Goal: Task Accomplishment & Management: Complete application form

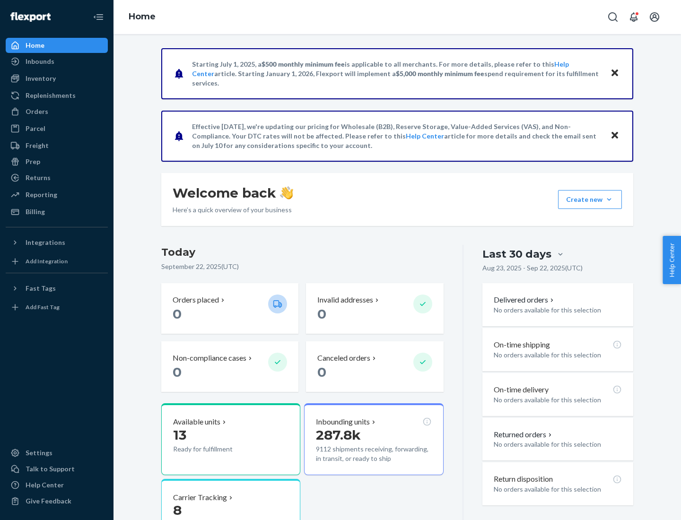
click at [609, 200] on button "Create new Create new inbound Create new order Create new product" at bounding box center [590, 199] width 64 height 19
click at [57, 61] on div "Inbounds" at bounding box center [57, 61] width 100 height 13
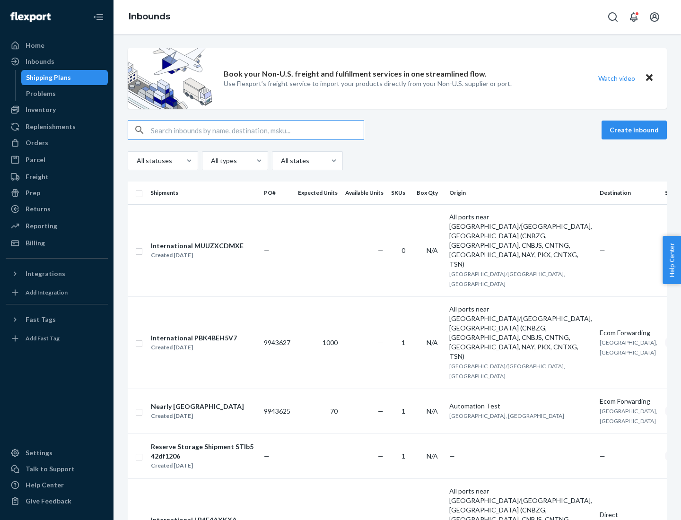
click at [635, 130] on button "Create inbound" at bounding box center [633, 130] width 65 height 19
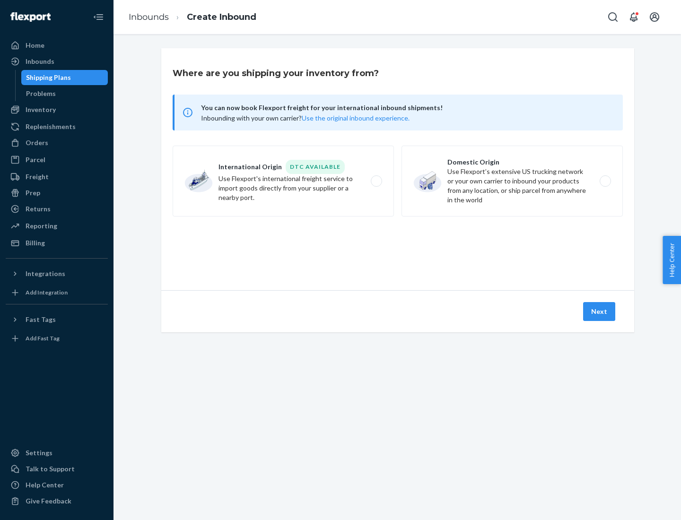
click at [512, 181] on label "Domestic Origin Use Flexport’s extensive US trucking network or your own carrie…" at bounding box center [511, 181] width 221 height 71
click at [605, 181] on input "Domestic Origin Use Flexport’s extensive US trucking network or your own carrie…" at bounding box center [608, 181] width 6 height 6
radio input "true"
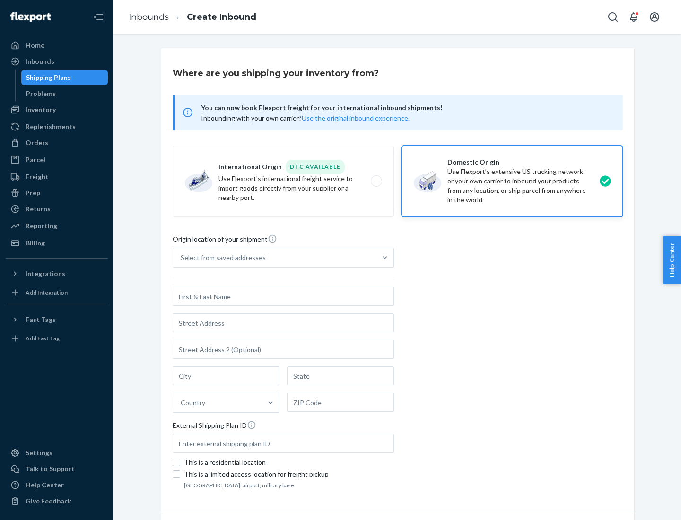
click at [221, 258] on div "Select from saved addresses" at bounding box center [223, 257] width 85 height 9
click at [182, 258] on input "Select from saved addresses" at bounding box center [181, 257] width 1 height 9
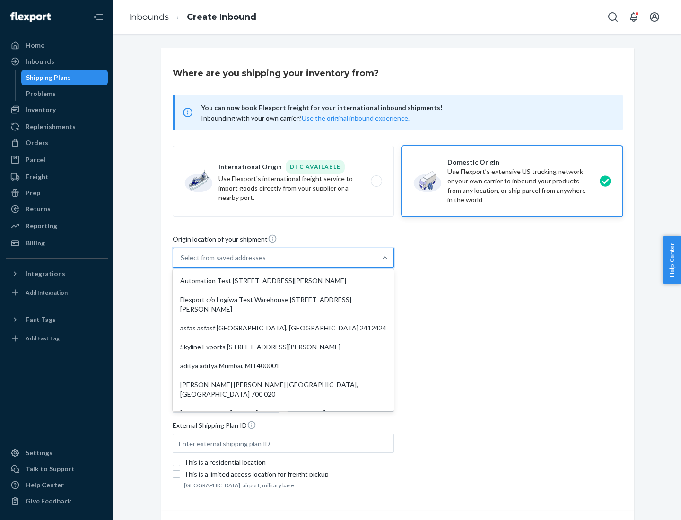
scroll to position [4, 0]
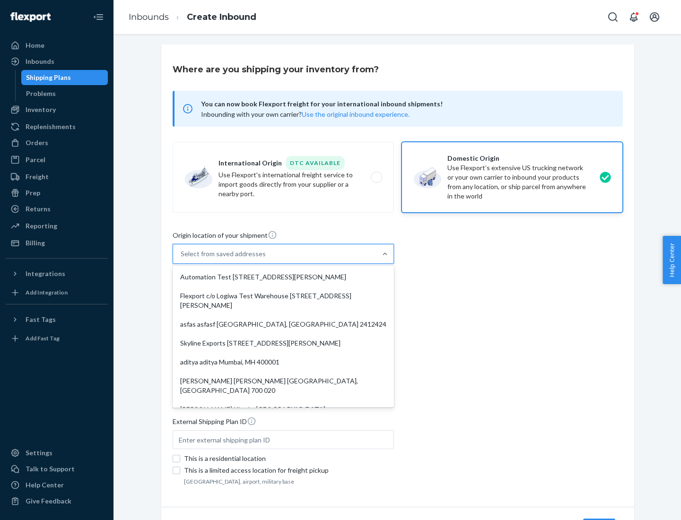
click at [283, 277] on div "Automation Test [STREET_ADDRESS][PERSON_NAME]" at bounding box center [282, 277] width 217 height 19
click at [182, 259] on input "option Automation Test [STREET_ADDRESS][PERSON_NAME]. 9 results available. Use …" at bounding box center [181, 253] width 1 height 9
type input "Automation Test"
type input "9th Floor"
type input "[GEOGRAPHIC_DATA]"
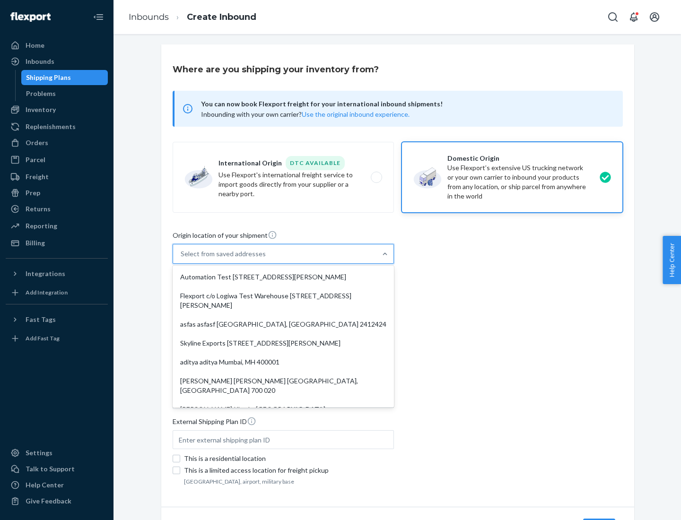
type input "CA"
type input "94104"
type input "[STREET_ADDRESS][PERSON_NAME]"
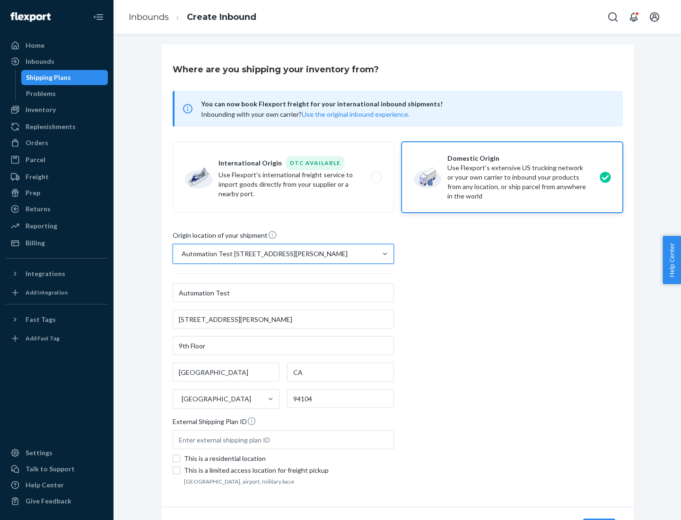
scroll to position [55, 0]
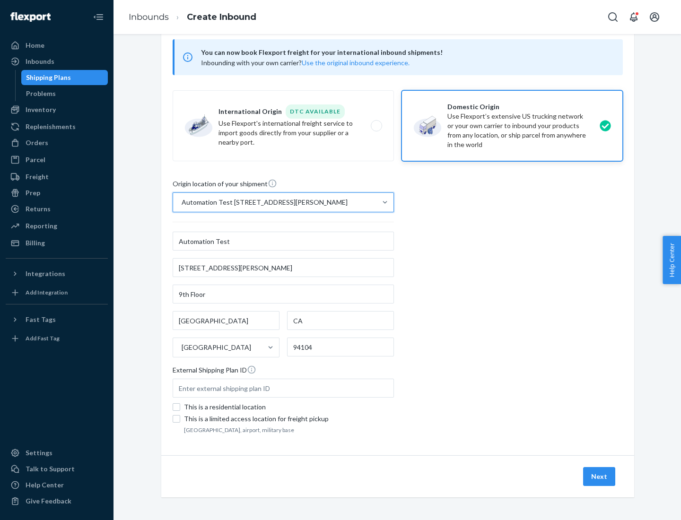
click at [600, 477] on button "Next" at bounding box center [599, 476] width 32 height 19
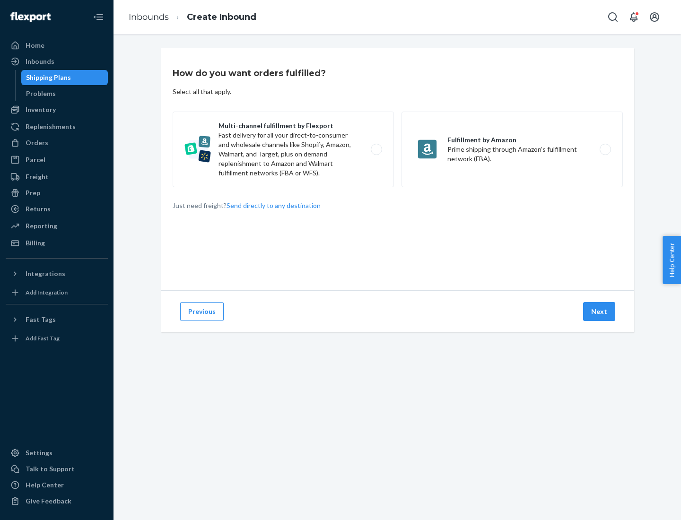
click at [283, 149] on label "Multi-channel fulfillment by Flexport Fast delivery for all your direct-to-cons…" at bounding box center [283, 150] width 221 height 76
click at [376, 149] on input "Multi-channel fulfillment by Flexport Fast delivery for all your direct-to-cons…" at bounding box center [379, 150] width 6 height 6
radio input "true"
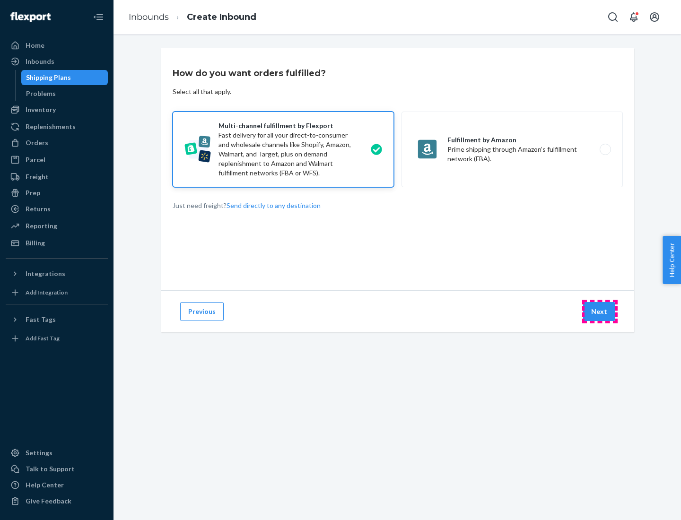
click at [600, 312] on button "Next" at bounding box center [599, 311] width 32 height 19
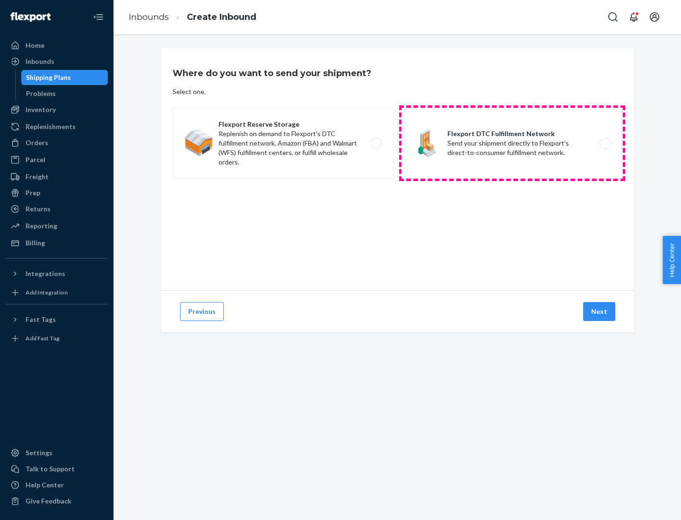
click at [512, 143] on label "Flexport DTC Fulfillment Network Send your shipment directly to Flexport's dire…" at bounding box center [511, 143] width 221 height 71
click at [605, 143] on input "Flexport DTC Fulfillment Network Send your shipment directly to Flexport's dire…" at bounding box center [608, 143] width 6 height 6
radio input "true"
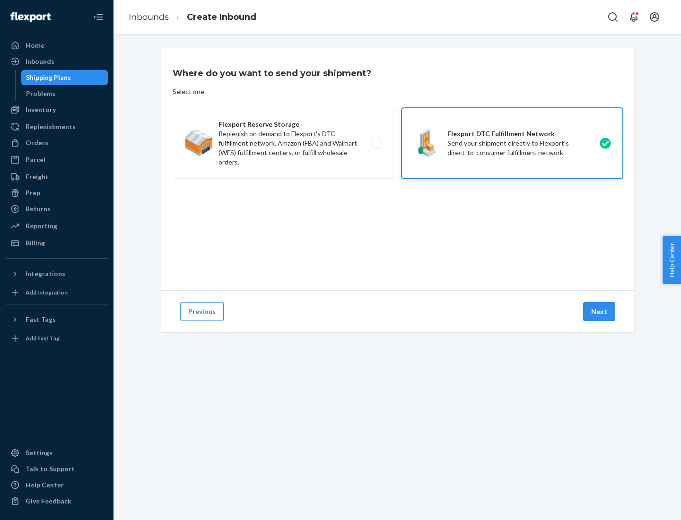
click at [600, 312] on button "Next" at bounding box center [599, 311] width 32 height 19
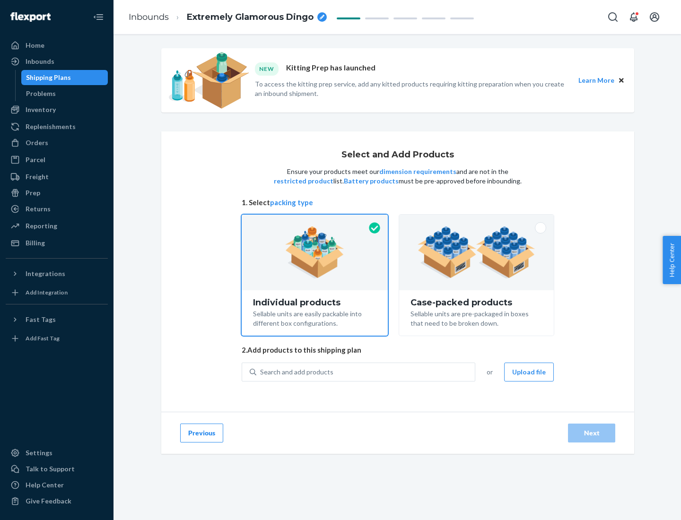
click at [477, 252] on img at bounding box center [476, 252] width 118 height 52
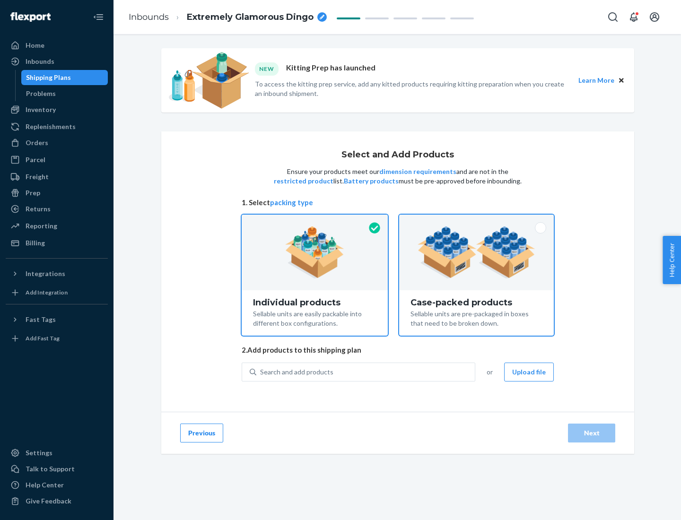
click at [477, 221] on input "Case-packed products Sellable units are pre-packaged in boxes that need to be b…" at bounding box center [476, 218] width 6 height 6
radio input "true"
radio input "false"
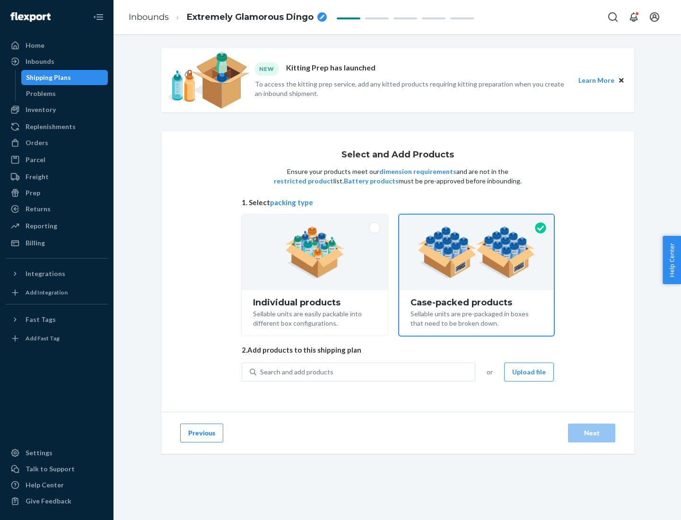
click at [366, 372] on div "Search and add products" at bounding box center [365, 372] width 218 height 17
click at [261, 372] on input "Search and add products" at bounding box center [260, 371] width 1 height 9
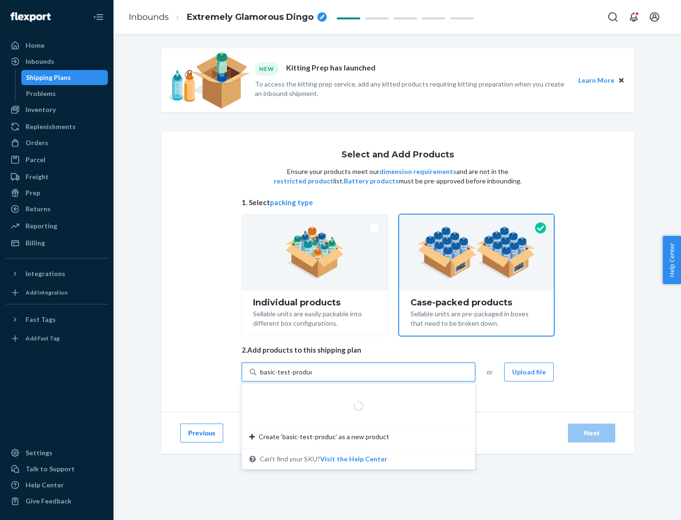
type input "basic-test-product-1"
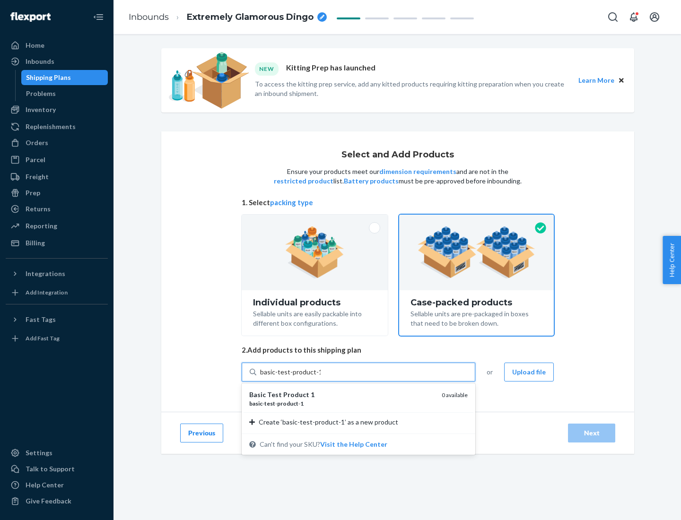
click at [342, 403] on div "basic - test - product - 1" at bounding box center [341, 404] width 185 height 8
click at [321, 377] on input "basic-test-product-1" at bounding box center [290, 371] width 61 height 9
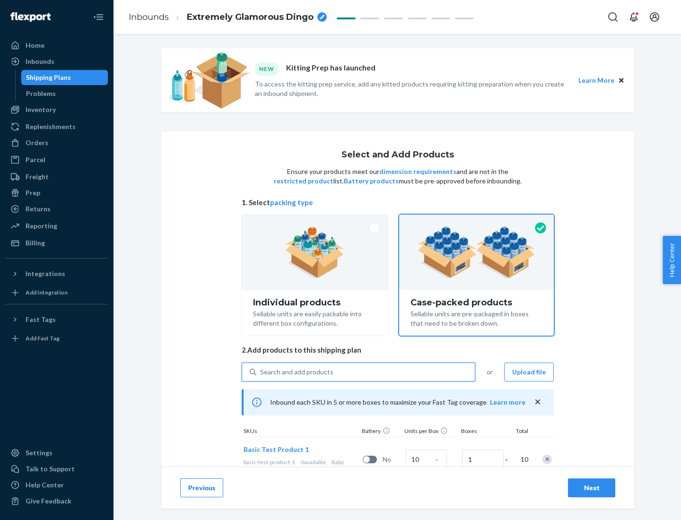
scroll to position [34, 0]
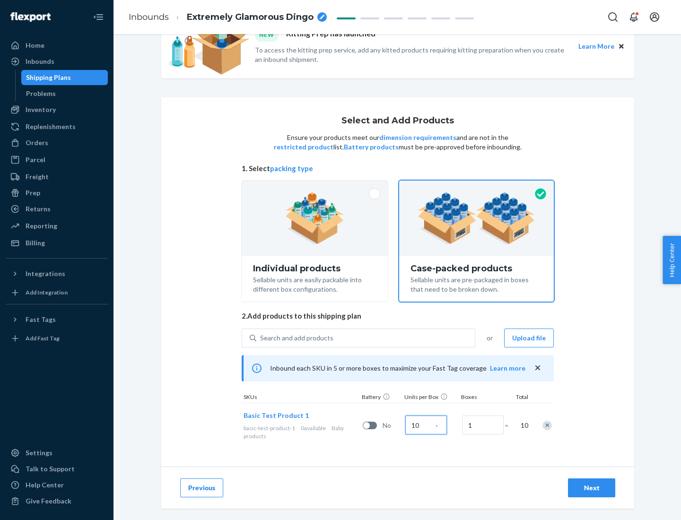
type input "10"
type input "7"
click at [591, 488] on div "Next" at bounding box center [591, 487] width 31 height 9
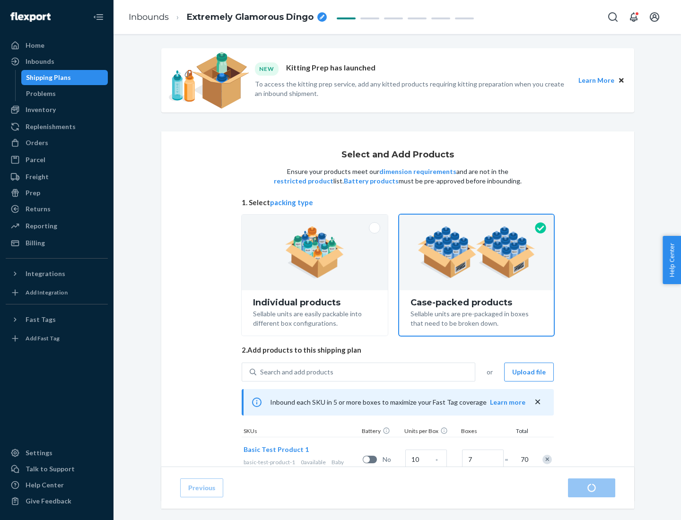
radio input "true"
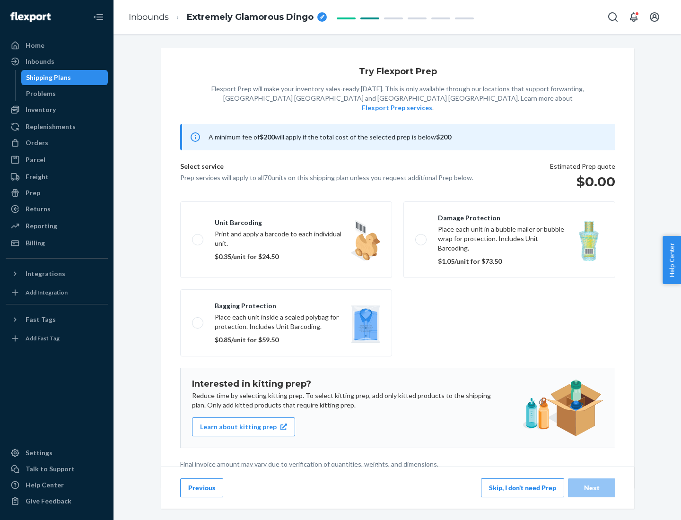
scroll to position [2, 0]
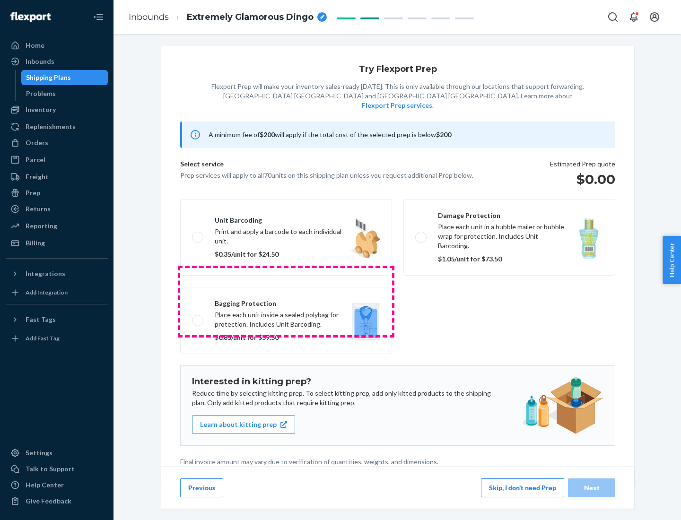
click at [286, 301] on label "Bagging protection Place each unit inside a sealed polybag for protection. Incl…" at bounding box center [286, 320] width 212 height 67
click at [198, 317] on input "Bagging protection Place each unit inside a sealed polybag for protection. Incl…" at bounding box center [195, 320] width 6 height 6
checkbox input "true"
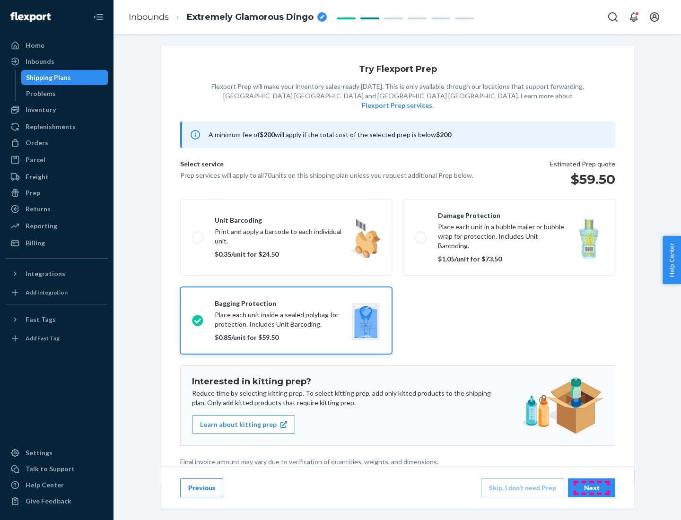
click at [591, 487] on div "Next" at bounding box center [591, 487] width 31 height 9
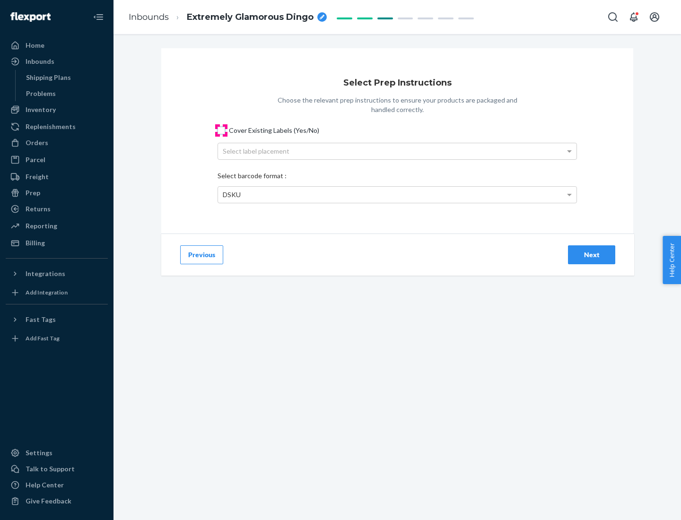
click at [221, 130] on input "Cover Existing Labels (Yes/No)" at bounding box center [221, 131] width 8 height 8
checkbox input "true"
click at [397, 151] on div "Select label placement" at bounding box center [397, 151] width 358 height 16
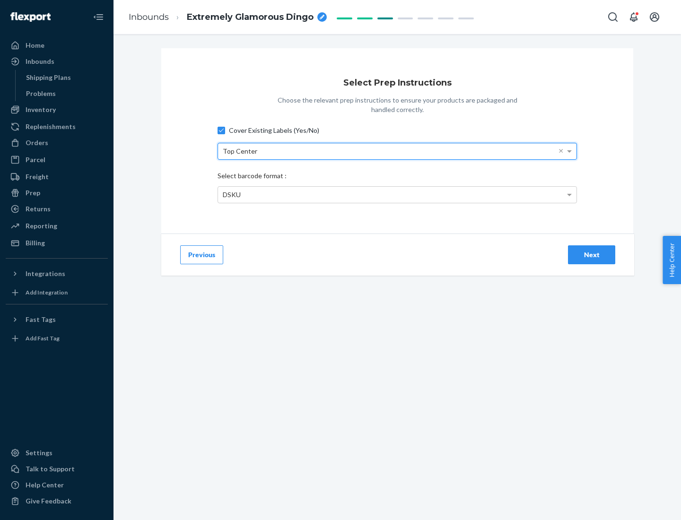
click at [397, 194] on div "DSKU" at bounding box center [397, 195] width 358 height 16
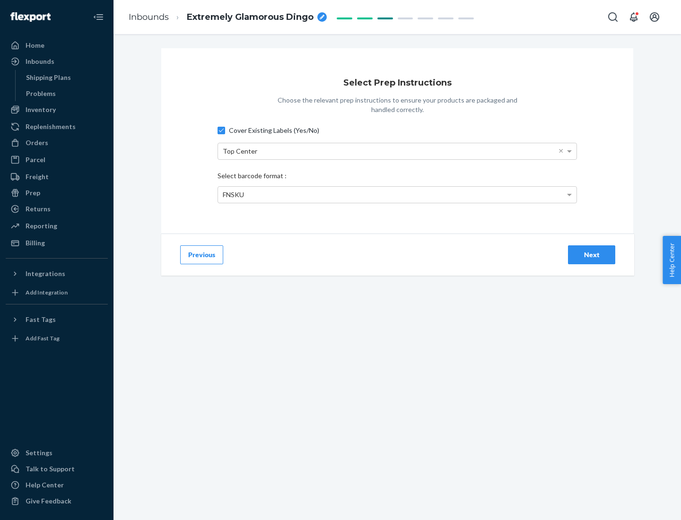
click at [591, 254] on div "Next" at bounding box center [591, 254] width 31 height 9
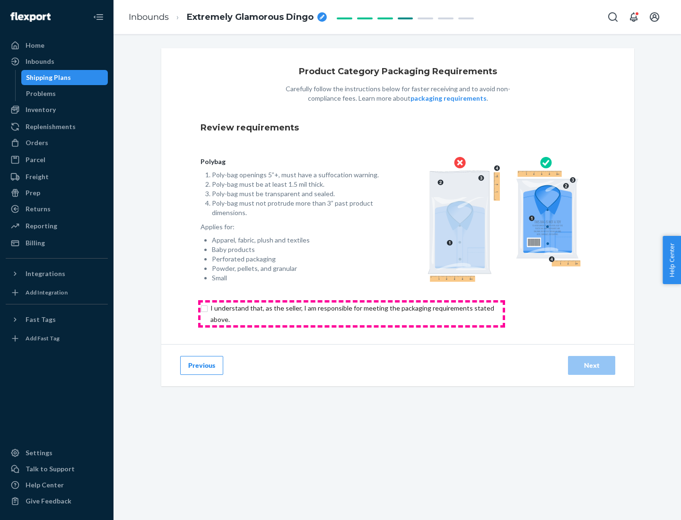
click at [351, 313] on input "checkbox" at bounding box center [357, 314] width 314 height 23
checkbox input "true"
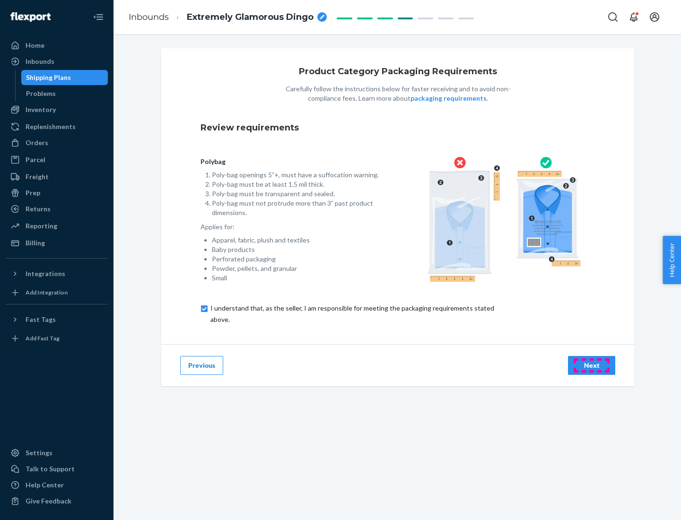
click at [591, 365] on div "Next" at bounding box center [591, 365] width 31 height 9
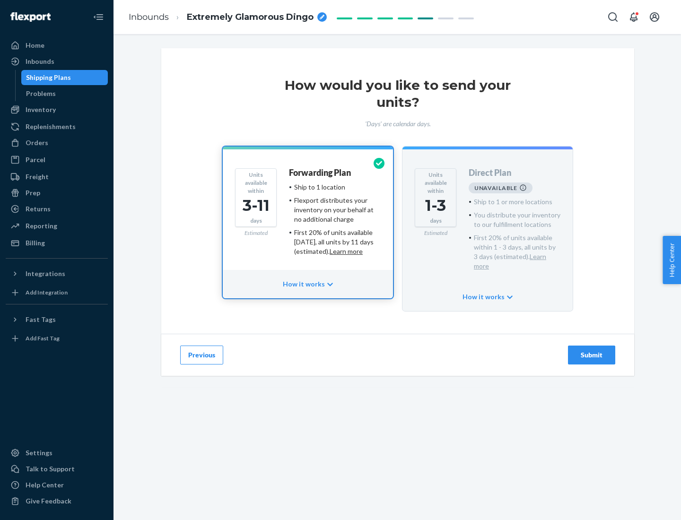
click at [321, 173] on h4 "Forwarding Plan" at bounding box center [320, 172] width 62 height 9
click at [591, 350] on div "Submit" at bounding box center [591, 354] width 31 height 9
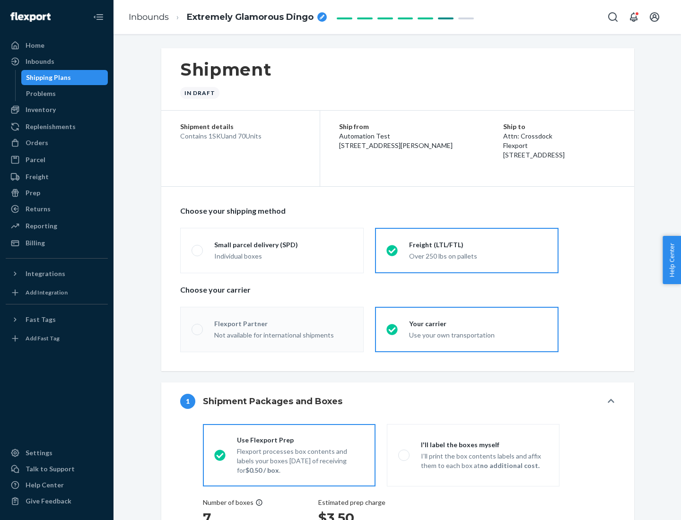
radio input "true"
radio input "false"
radio input "true"
radio input "false"
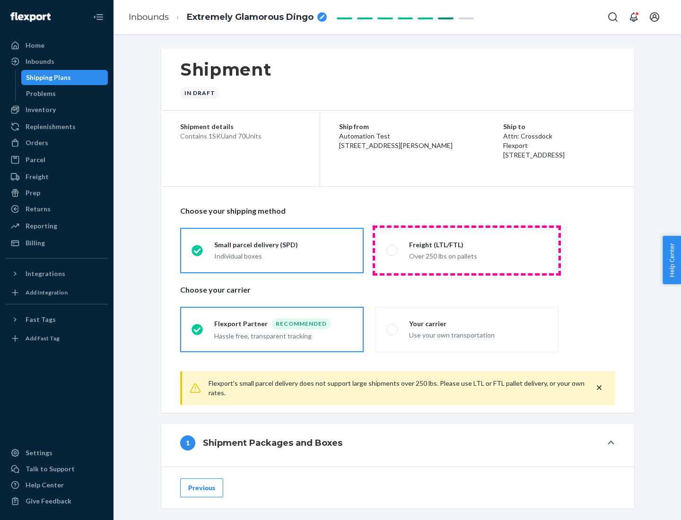
click at [467, 250] on div "Over 250 lbs on pallets" at bounding box center [478, 255] width 138 height 11
click at [392, 250] on input "Freight (LTL/FTL) Over 250 lbs on pallets" at bounding box center [389, 250] width 6 height 6
radio input "true"
radio input "false"
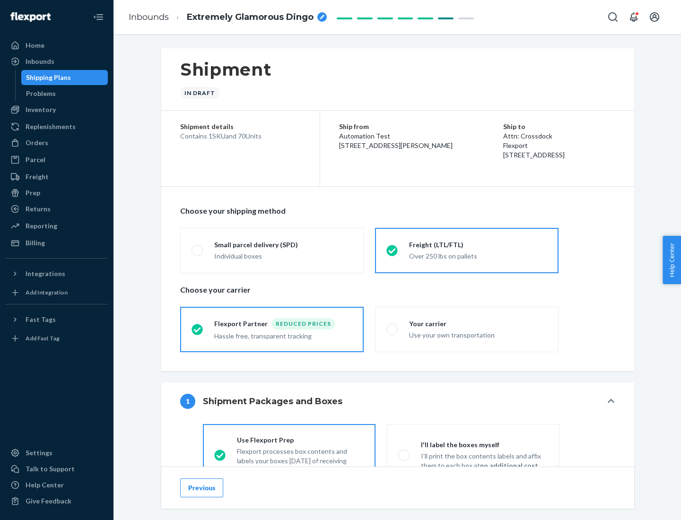
scroll to position [52, 0]
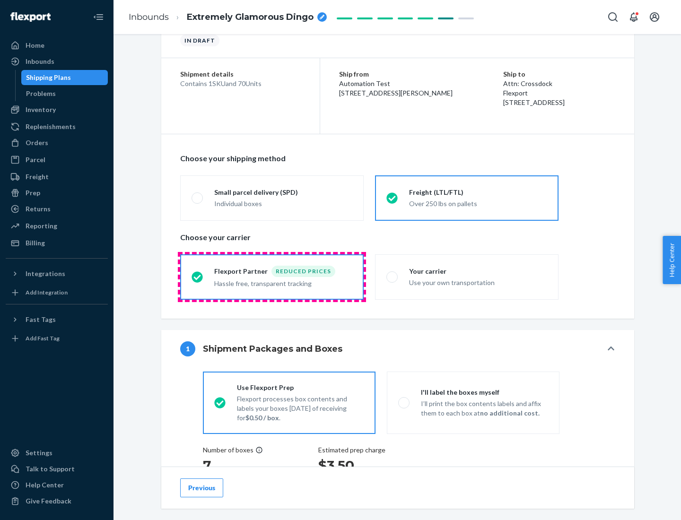
click at [272, 277] on div "Hassle free, transparent tracking" at bounding box center [283, 282] width 138 height 11
click at [198, 277] on input "Flexport Partner Reduced prices Hassle free, transparent tracking" at bounding box center [194, 277] width 6 height 6
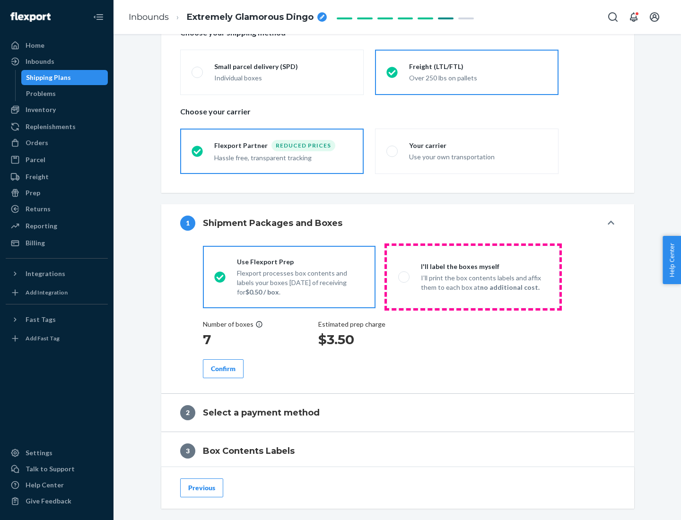
click at [473, 277] on p "I’ll print the box contents labels and affix them to each box at no additional …" at bounding box center [484, 282] width 127 height 19
click at [404, 277] on input "I'll label the boxes myself I’ll print the box contents labels and affix them t…" at bounding box center [401, 277] width 6 height 6
radio input "true"
radio input "false"
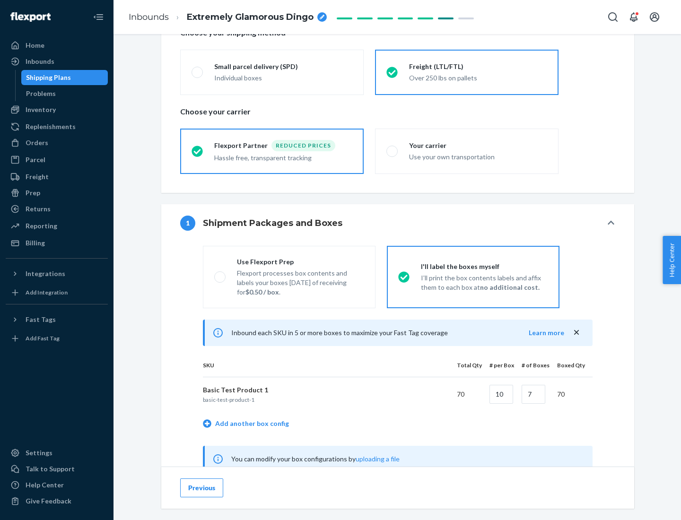
scroll to position [296, 0]
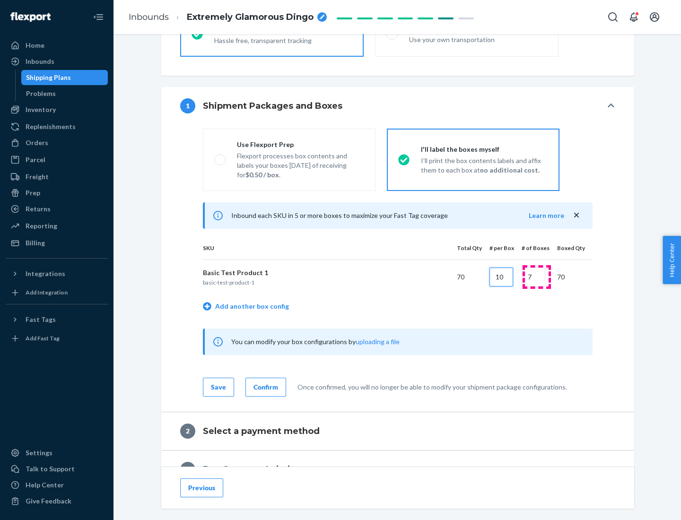
type input "10"
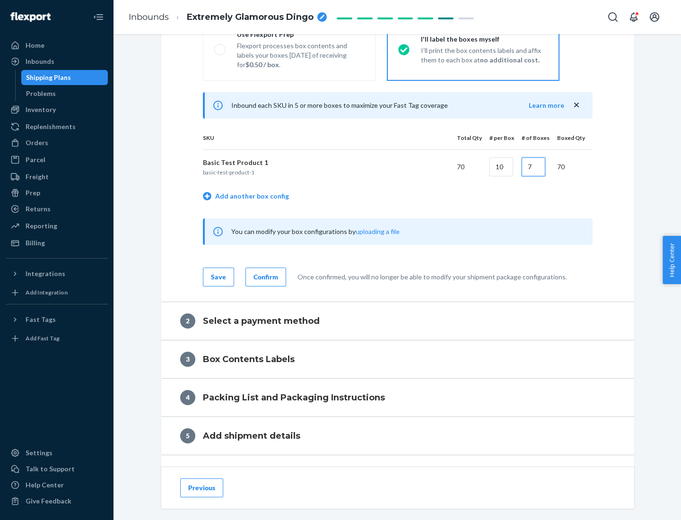
type input "7"
click at [264, 277] on div "Confirm" at bounding box center [265, 276] width 25 height 9
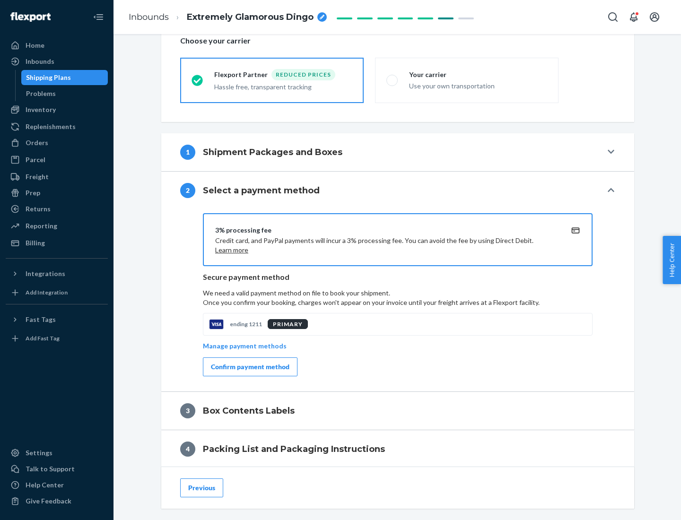
scroll to position [339, 0]
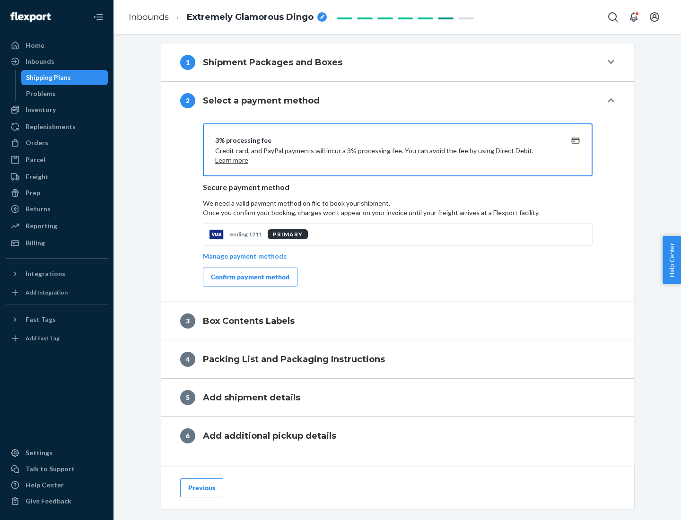
click at [249, 277] on div "Confirm payment method" at bounding box center [250, 276] width 78 height 9
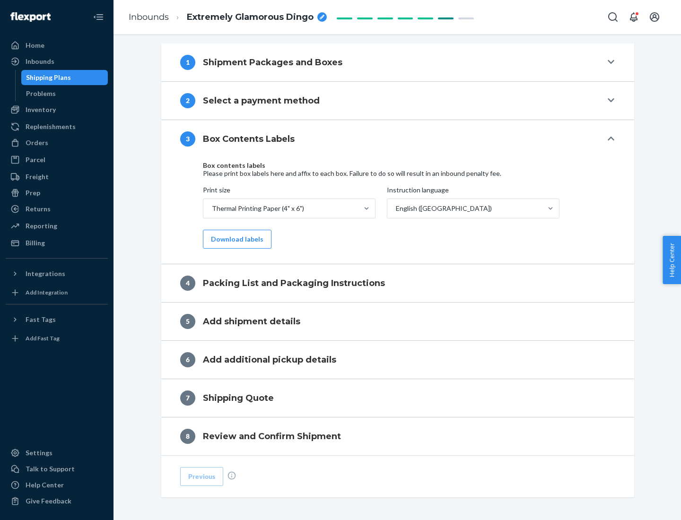
scroll to position [301, 0]
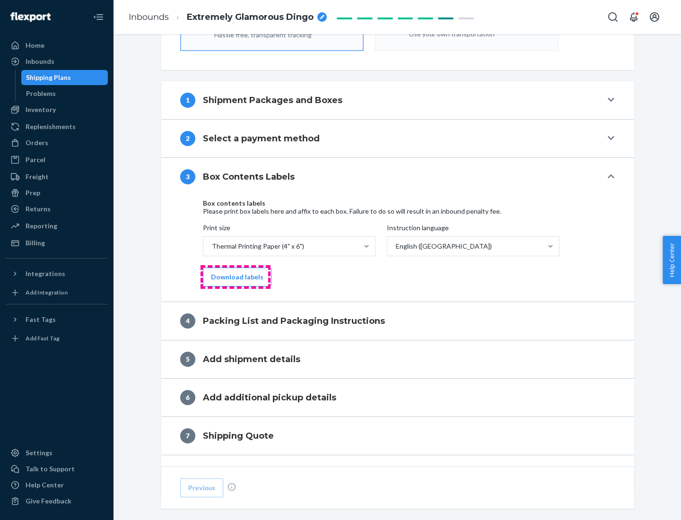
click at [235, 277] on button "Download labels" at bounding box center [237, 277] width 69 height 19
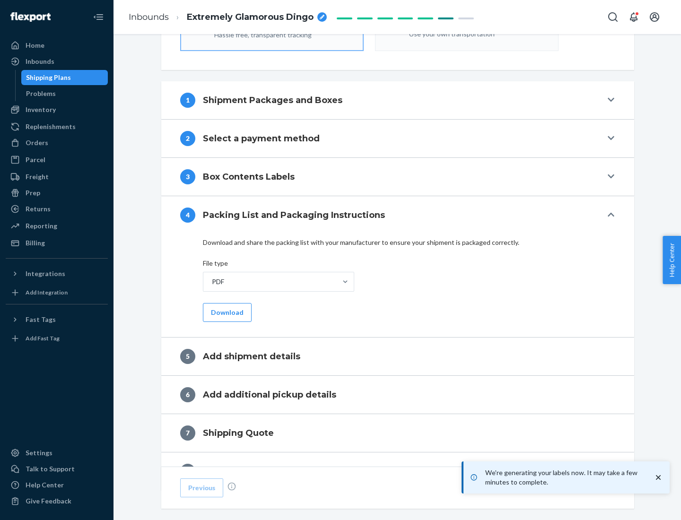
scroll to position [337, 0]
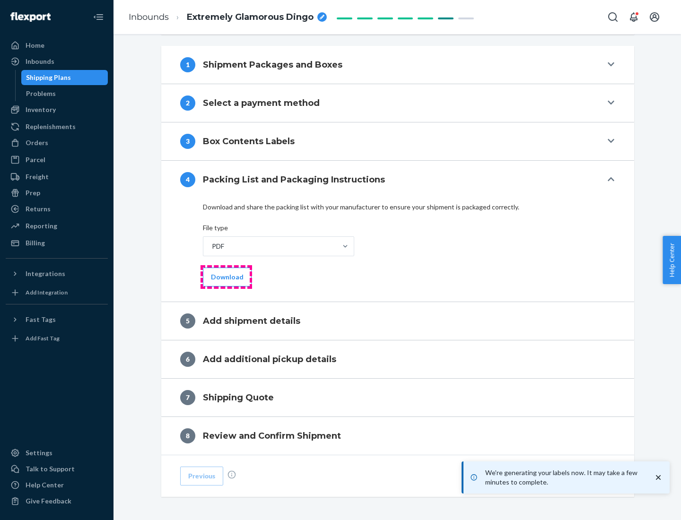
click at [226, 277] on button "Download" at bounding box center [227, 277] width 49 height 19
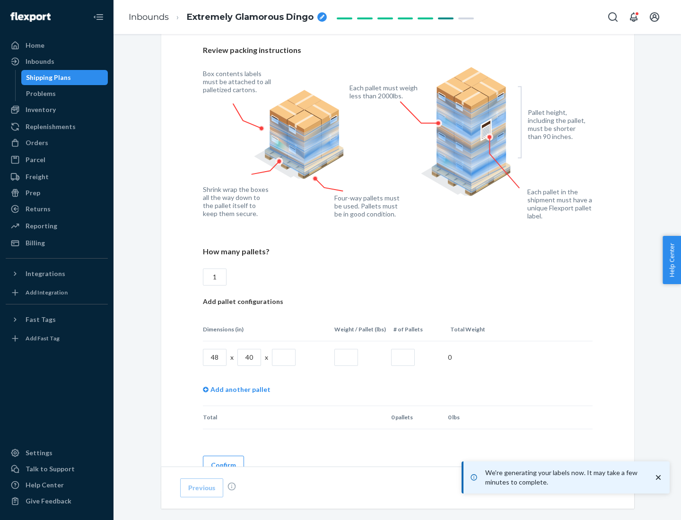
scroll to position [687, 0]
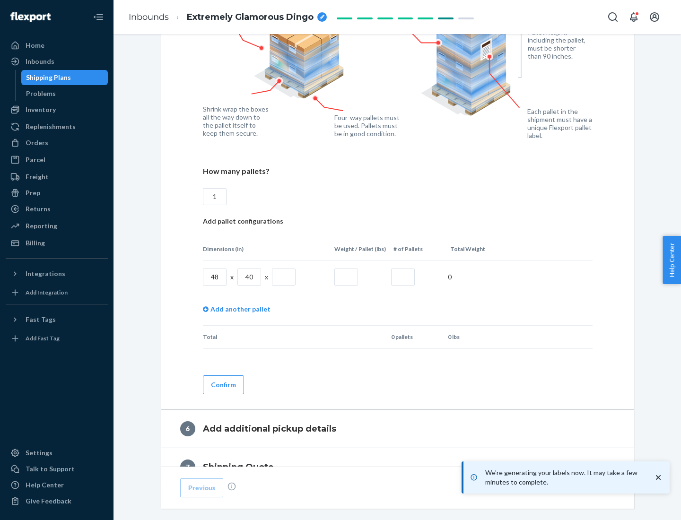
type input "1"
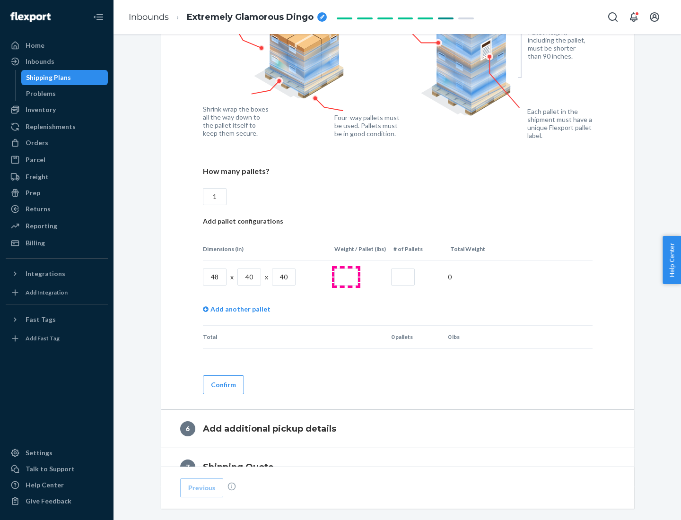
type input "40"
type input "200"
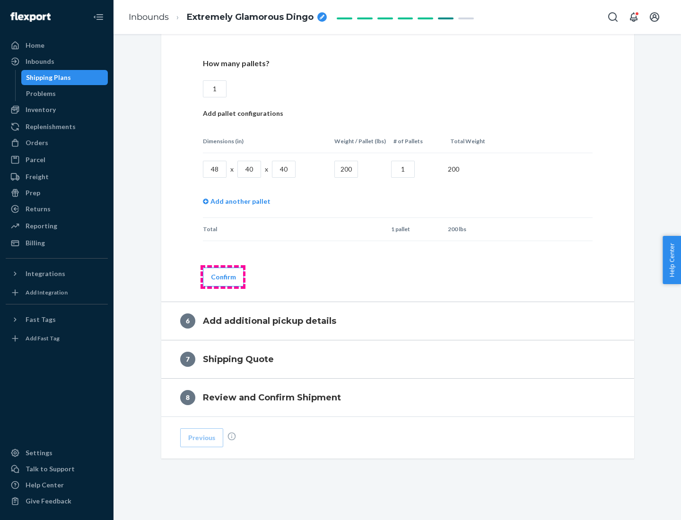
type input "1"
click at [223, 277] on button "Confirm" at bounding box center [223, 277] width 41 height 19
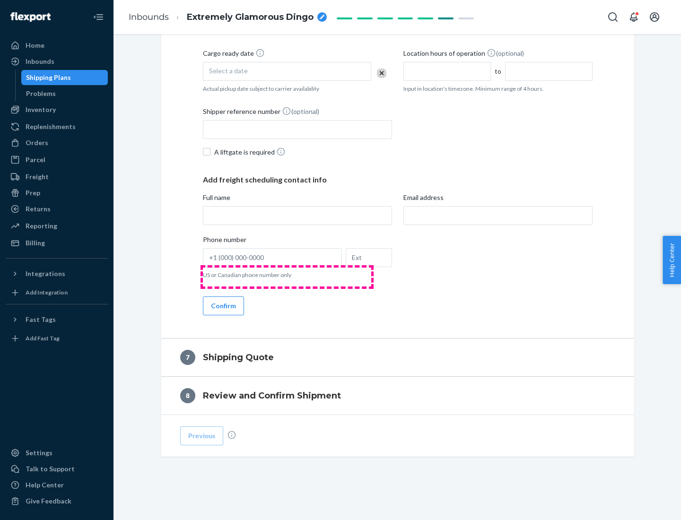
scroll to position [362, 0]
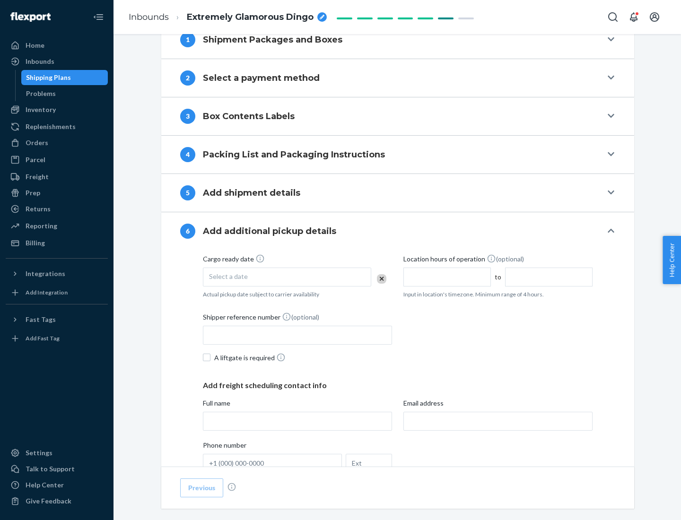
click at [287, 277] on div "Select a date" at bounding box center [287, 277] width 168 height 19
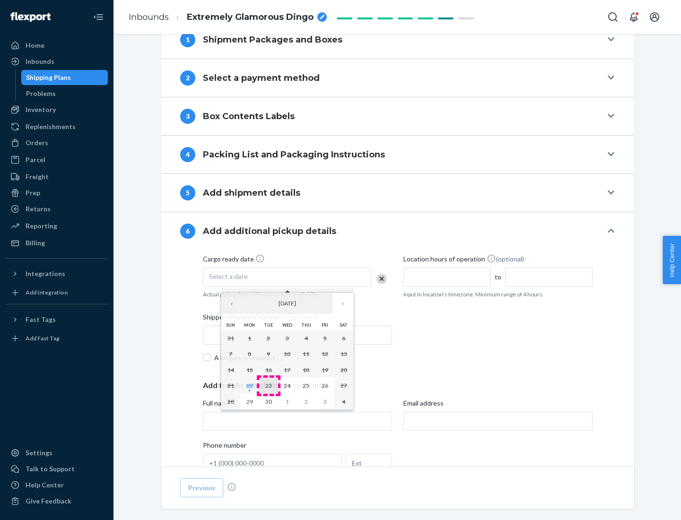
click at [268, 385] on abbr "23" at bounding box center [268, 385] width 7 height 7
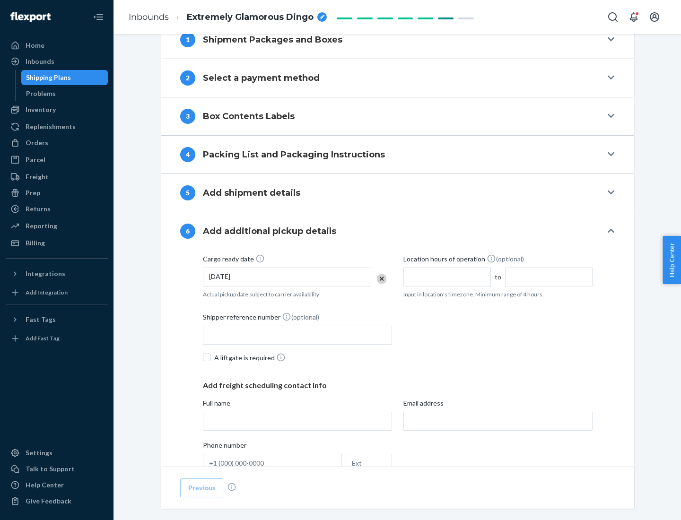
scroll to position [506, 0]
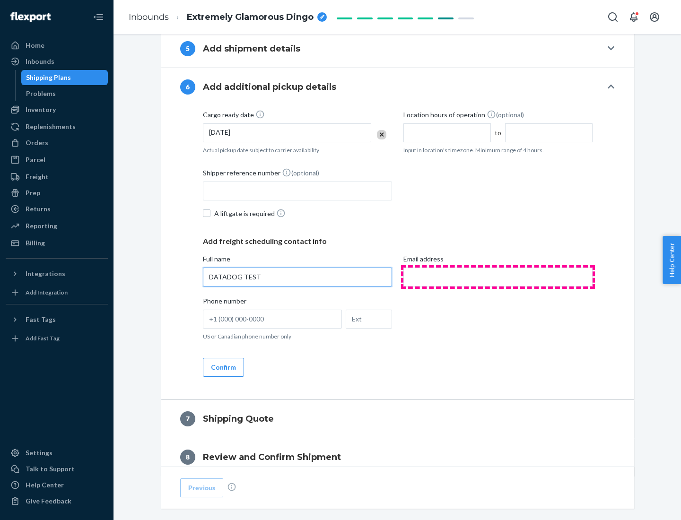
type input "DATADOG TEST"
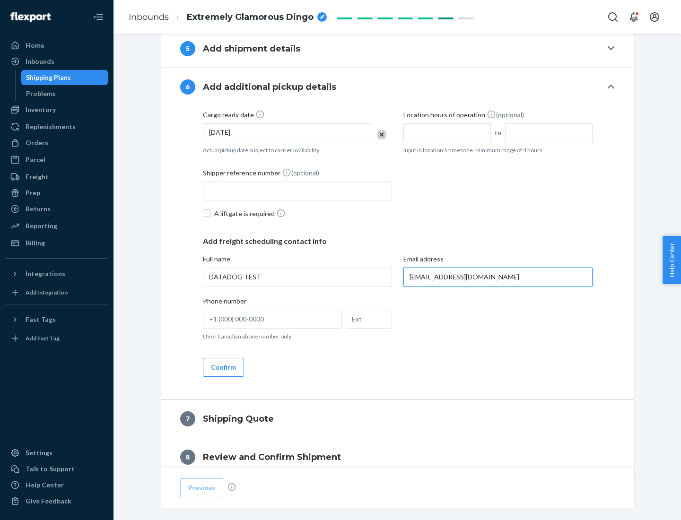
scroll to position [548, 0]
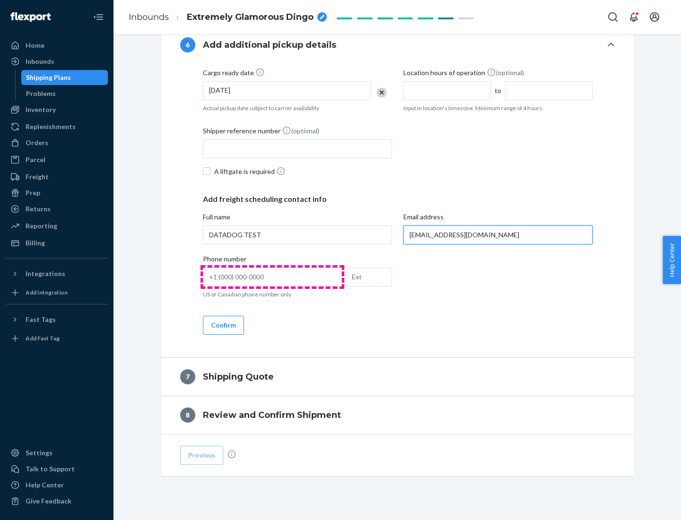
type input "[EMAIL_ADDRESS][DOMAIN_NAME]"
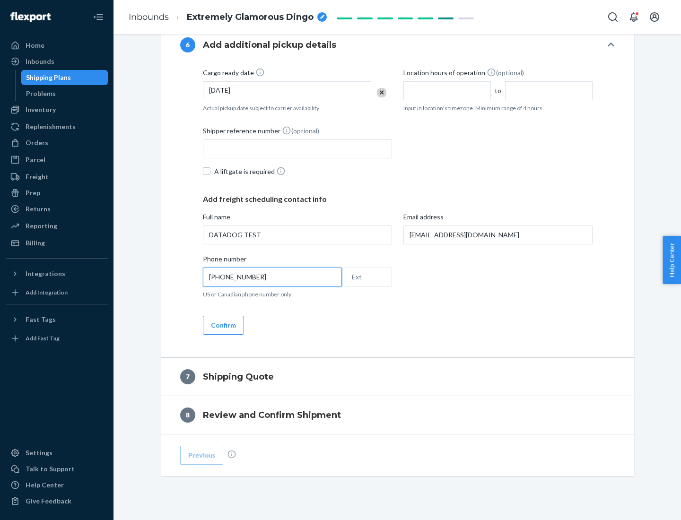
scroll to position [567, 0]
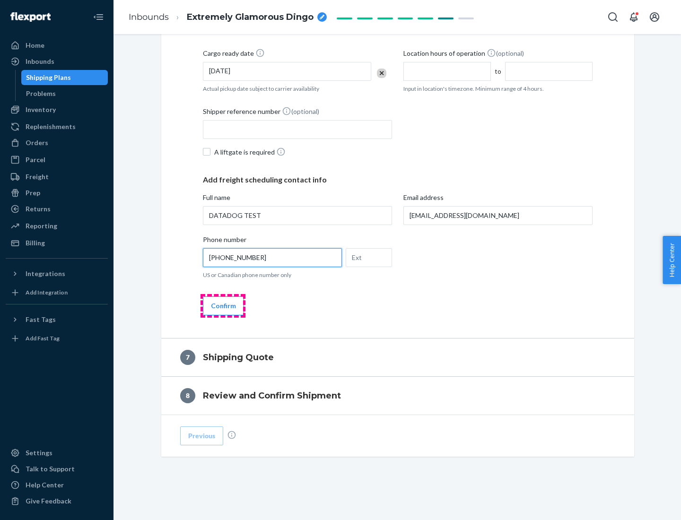
type input "[PHONE_NUMBER]"
click at [223, 305] on button "Confirm" at bounding box center [223, 305] width 41 height 19
